Goal: Task Accomplishment & Management: Complete application form

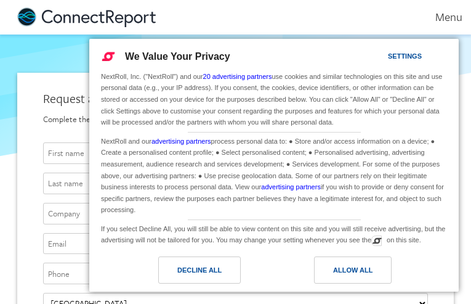
type input "ekEdSGRmlLftaLJ"
type input "ETlSoLUroScgWAn"
type input "BYkloqrzZ"
type input "[EMAIL_ADDRESS][DOMAIN_NAME]"
type input "4556349600"
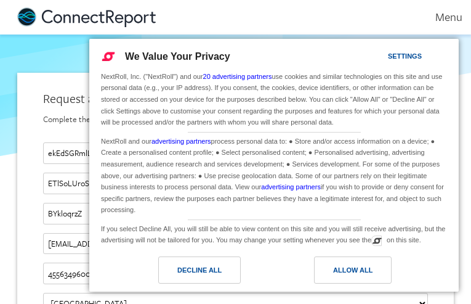
type input "[EMAIL_ADDRESS][DOMAIN_NAME]"
type input "ctKToOTBsMgOhZ"
